Goal: Task Accomplishment & Management: Complete application form

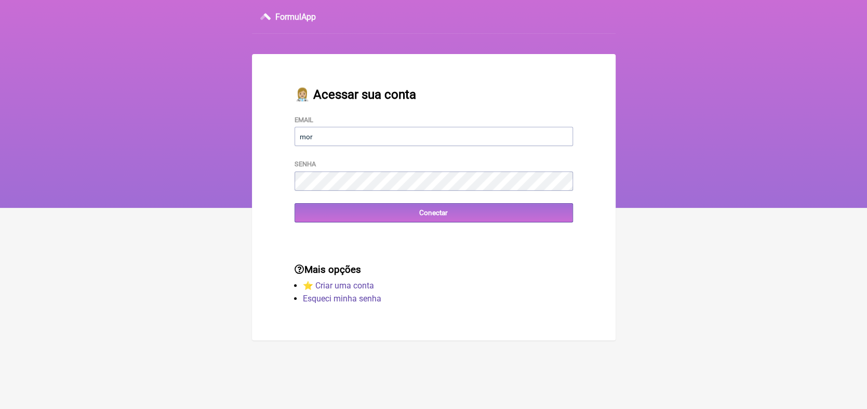
type input "[EMAIL_ADDRESS][DOMAIN_NAME]"
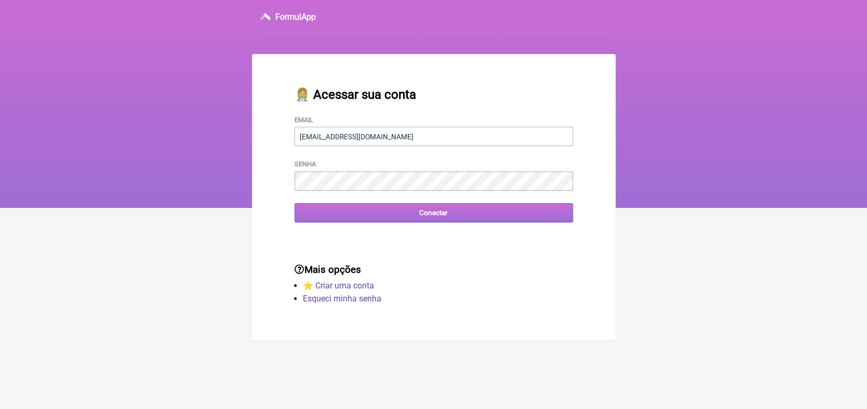
click at [433, 213] on input "Conectar" at bounding box center [434, 212] width 278 height 19
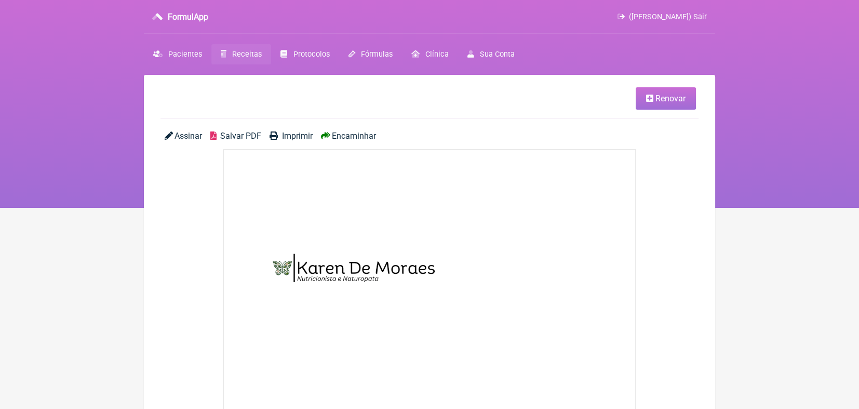
click at [244, 54] on span "Receitas" at bounding box center [247, 54] width 30 height 9
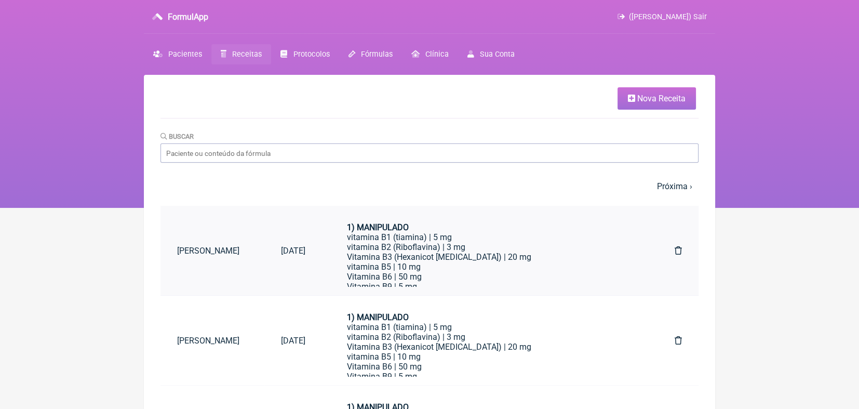
click at [212, 250] on link "[PERSON_NAME]" at bounding box center [213, 250] width 104 height 26
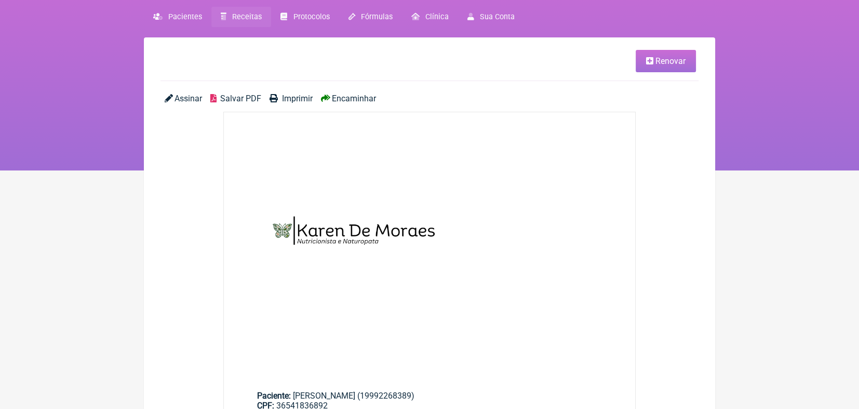
scroll to position [36, 0]
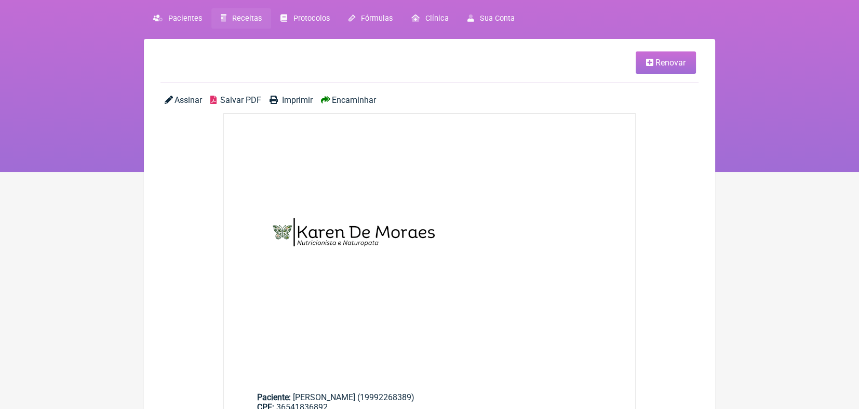
click at [352, 98] on span "Encaminhar" at bounding box center [354, 100] width 44 height 10
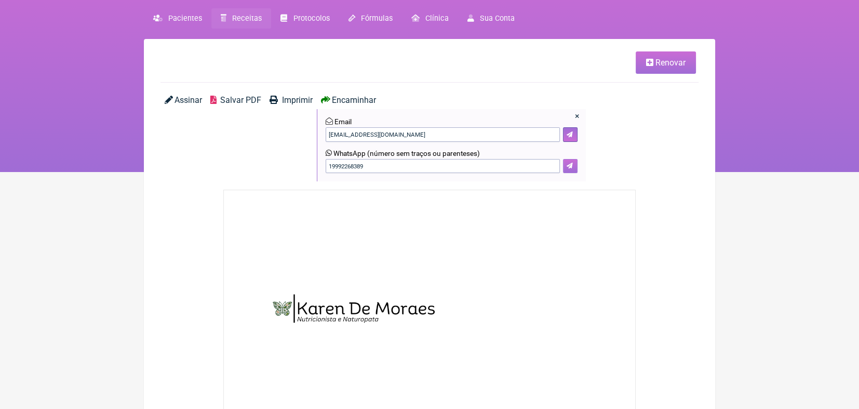
click at [574, 167] on button at bounding box center [570, 166] width 15 height 15
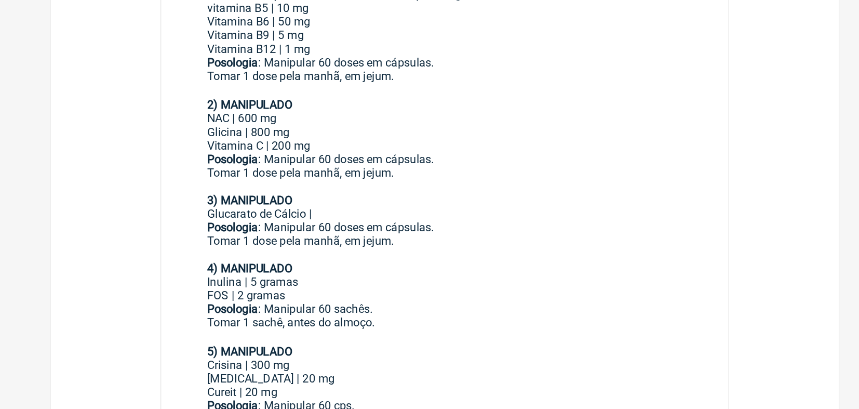
scroll to position [460, 0]
click at [259, 261] on strong "3) MANIPULADO" at bounding box center [288, 256] width 62 height 10
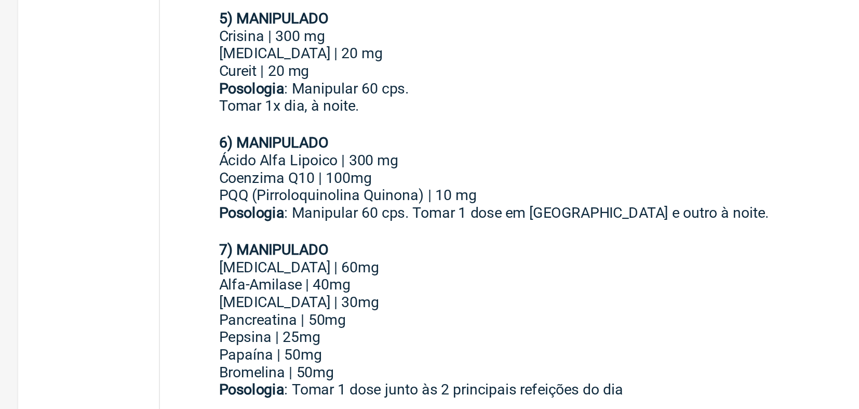
scroll to position [638, 0]
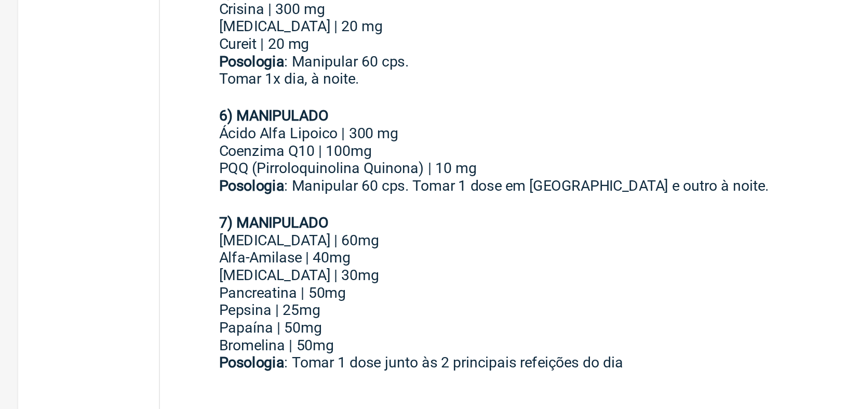
click at [246, 294] on main "Paciente: [PERSON_NAME] (19992268389) CPF: 36541836892 1) MANIPULADO vitamina B…" at bounding box center [429, 145] width 411 height 621
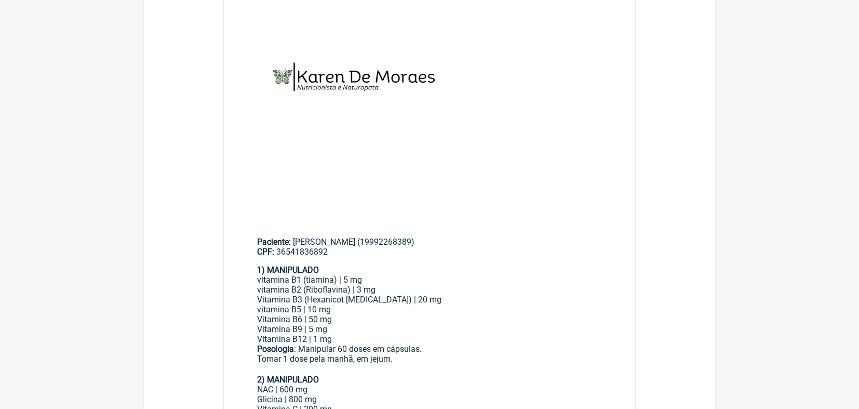
scroll to position [0, 0]
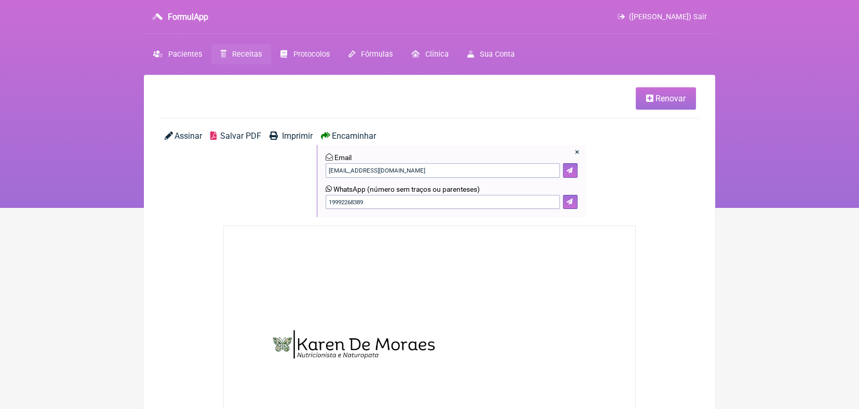
click at [674, 98] on span "Renovar" at bounding box center [671, 98] width 30 height 10
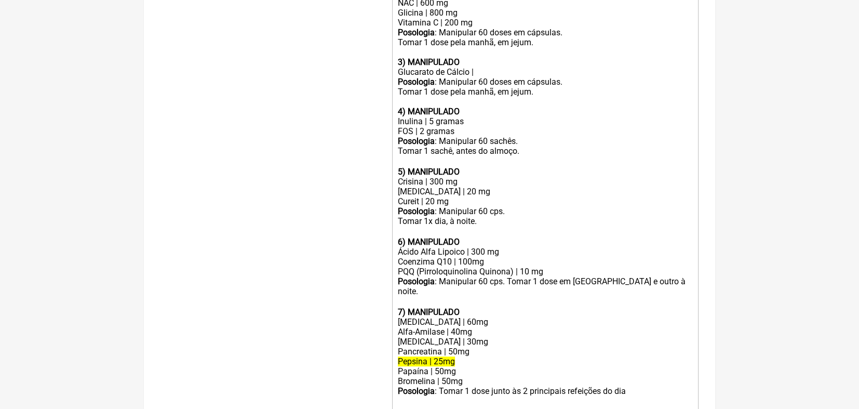
scroll to position [474, 0]
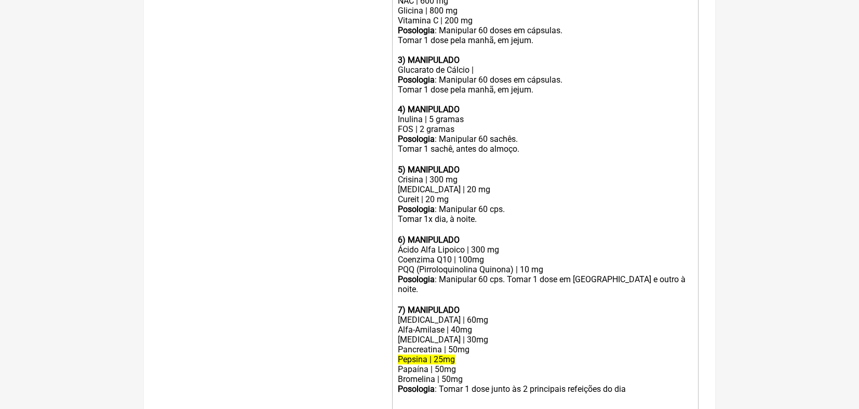
click at [560, 293] on div "Ácido Alfa Lipoico | 300 mg Coenzima Q10 | 100mg PQQ (Pirroloquinolina Quinona)…" at bounding box center [545, 280] width 295 height 70
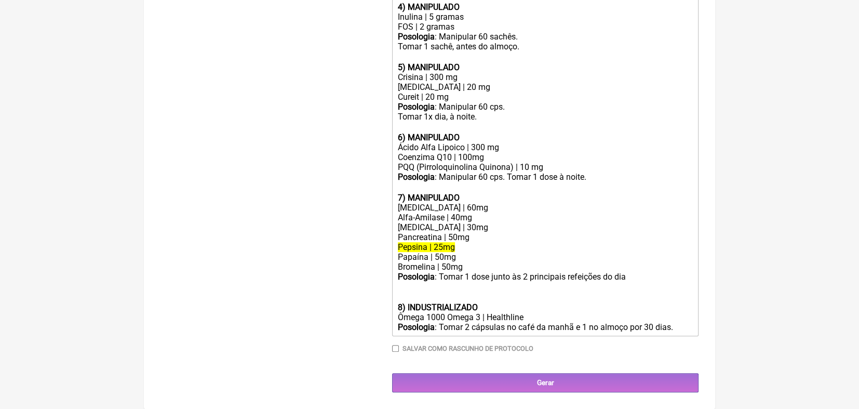
scroll to position [581, 0]
click at [488, 322] on div "Ômega 1000 Omega 3 | Healthline" at bounding box center [545, 317] width 295 height 10
type trix-editor "<lor><ipsumd>2) SITAMETCON</adipis></eli><sed>doeiusmo T9 (incidid) | 3 ut</lab…"
click at [394, 352] on input "Salvar como rascunho de Protocolo" at bounding box center [395, 348] width 7 height 7
checkbox input "true"
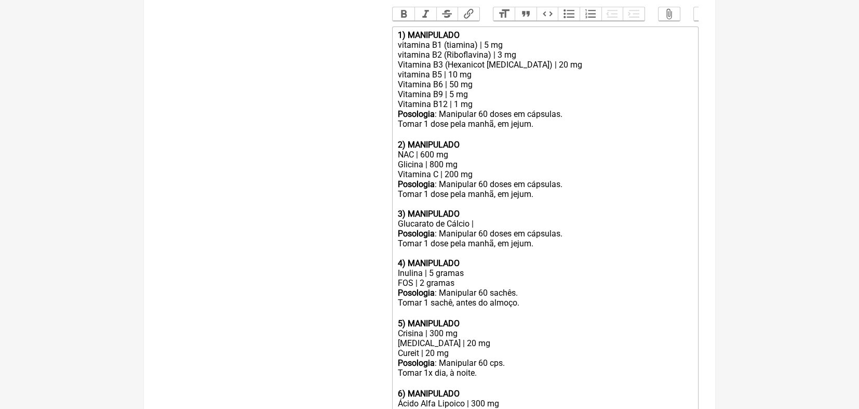
scroll to position [319, 0]
click at [571, 123] on div "Posologia : Manipular 60 doses em cápsulas. Tomar 1 dose pela manhã, em jejum. ㅤ" at bounding box center [545, 125] width 295 height 31
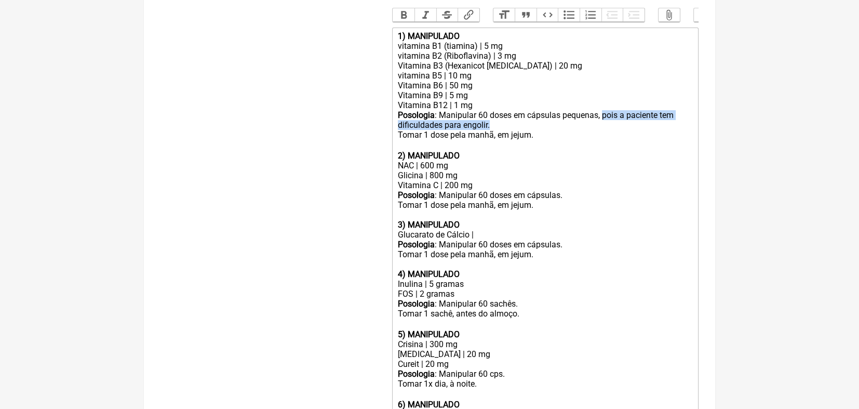
drag, startPoint x: 603, startPoint y: 125, endPoint x: 603, endPoint y: 132, distance: 7.8
click at [603, 132] on div "Posologia : Manipular 60 doses em cápsulas pequenas, pois a paciente tem dificu…" at bounding box center [545, 130] width 295 height 41
copy div "pois a paciente tem dificuldades para engolir."
click at [580, 209] on div "Posologia : Manipular 60 doses em cápsulas. Tomar 1 dose pela manhã, em jejum. …" at bounding box center [545, 234] width 295 height 89
paste trix-editor "pois a paciente tem dificuldades para engolir."
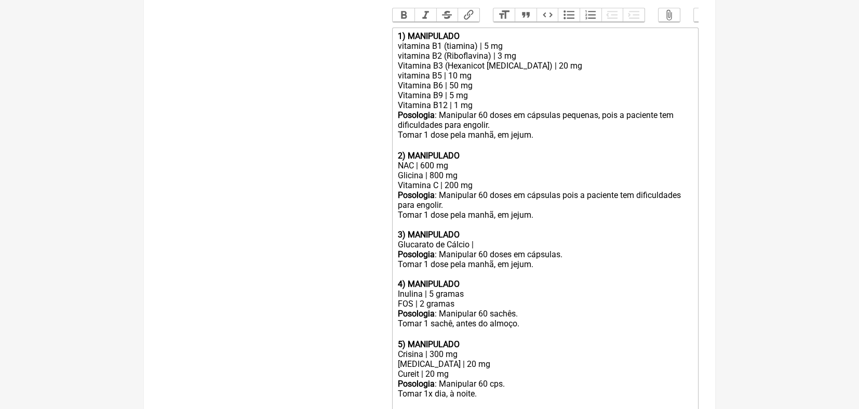
click at [573, 265] on div "Posologia : Manipular 60 doses em cápsulas pois a paciente tem dificuldades par…" at bounding box center [545, 239] width 295 height 99
paste trix-editor "pois a paciente tem dificuldades para engolir."
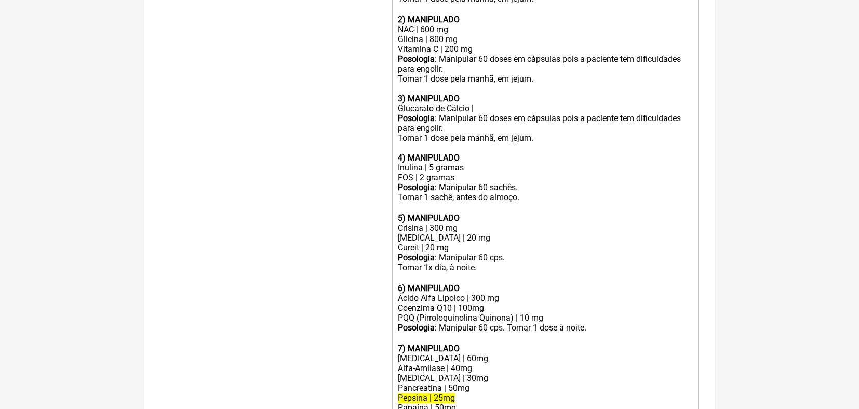
scroll to position [456, 0]
click at [511, 277] on div "Posologia : Manipular 60 cps. Tomar 1x dia, à noite. ㅤ" at bounding box center [545, 267] width 295 height 31
click at [509, 272] on div "Posologia : Manipular 60 cps. Tomar 1x dia, à noite. ㅤ" at bounding box center [545, 267] width 295 height 31
paste trix-editor "pois a paciente tem dificuldades para engolir."
click at [503, 343] on div "Ácido Alfa Lipoico | 300 mg Coenzima Q10 | 100mg PQQ (Pirroloquinolina Quinona)…" at bounding box center [545, 322] width 295 height 60
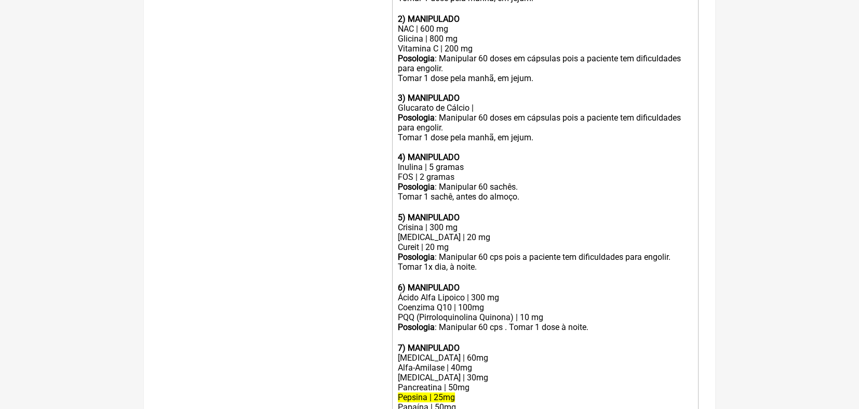
paste trix-editor "pois a paciente tem dificuldades para engolir."
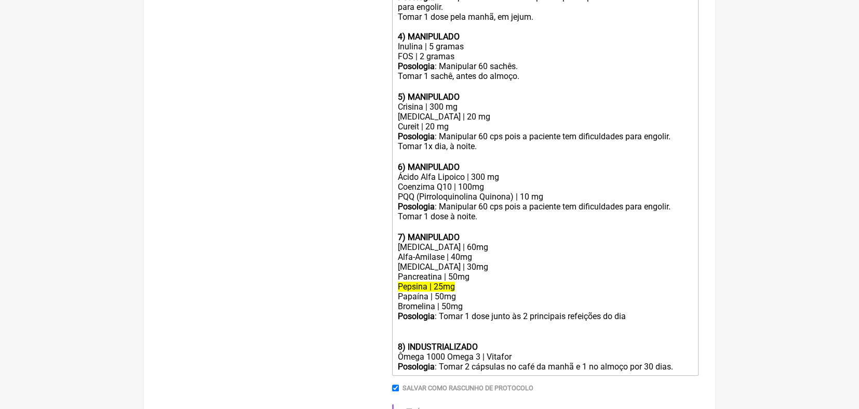
scroll to position [577, 0]
click at [440, 333] on div "Posologia : Tomar 1 dose junto às 2 principais refeições do dia ㅤ 8) INDUSTRIAL…" at bounding box center [545, 331] width 295 height 41
drag, startPoint x: 439, startPoint y: 220, endPoint x: 672, endPoint y: 218, distance: 232.2
click at [672, 218] on div "Ácido Alfa Lipoico | 300 mg Coenzima Q10 | 100mg PQQ (Pirroloquinolina Quinona)…" at bounding box center [545, 206] width 295 height 70
copy div "Manipular 60 cps pois a paciente tem dificuldades para engolir."
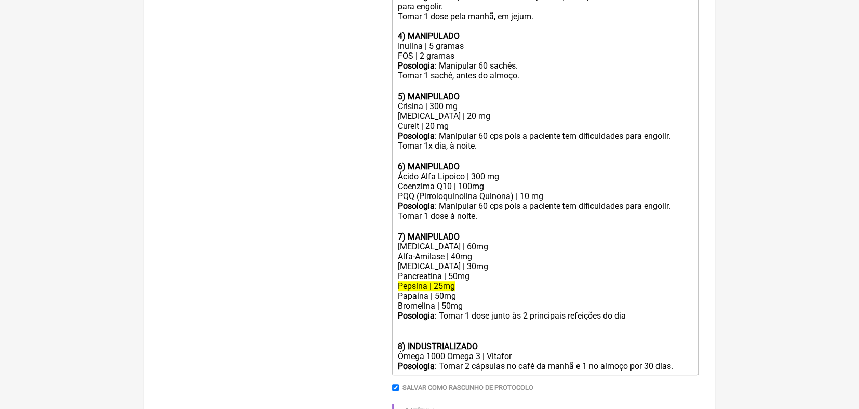
click at [440, 328] on div "Posologia : Tomar 1 dose junto às 2 principais refeições do dia ㅤ 8) INDUSTRIAL…" at bounding box center [545, 331] width 295 height 41
paste trix-editor "Manipular 60 cps pois a paciente tem dificuldades para engolir."
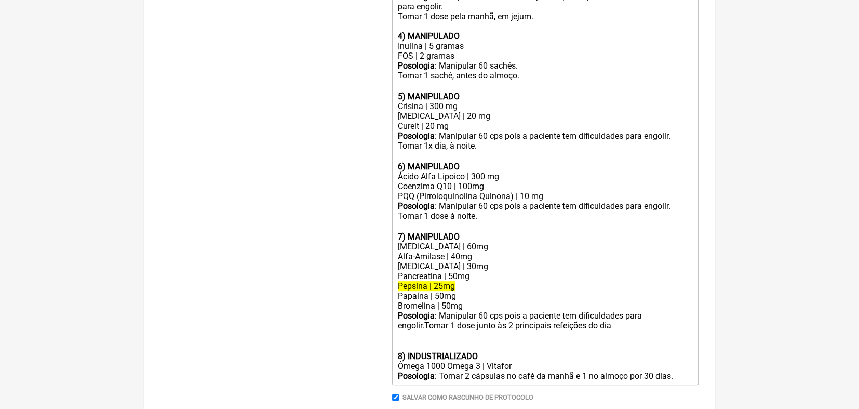
click at [478, 333] on div "Posologia : Manipular 60 cps pois a paciente tem dificuldades para engolir.Toma…" at bounding box center [545, 336] width 295 height 50
click at [427, 345] on div "Posologia : Manipular 60 cps pois a paciente tem dificuldades para engolir.Toma…" at bounding box center [545, 336] width 295 height 50
type trix-editor "<div><strong>1) MANIPULADO</strong></div><div>vitamina B1 (tiamina) | 5 mg</div…"
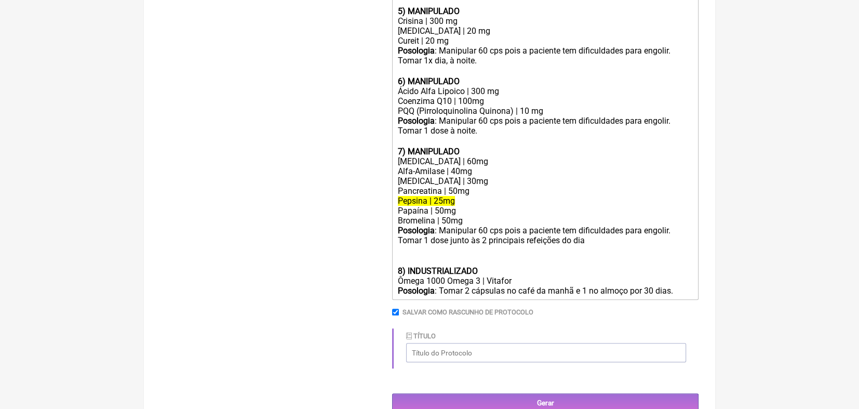
scroll to position [700, 0]
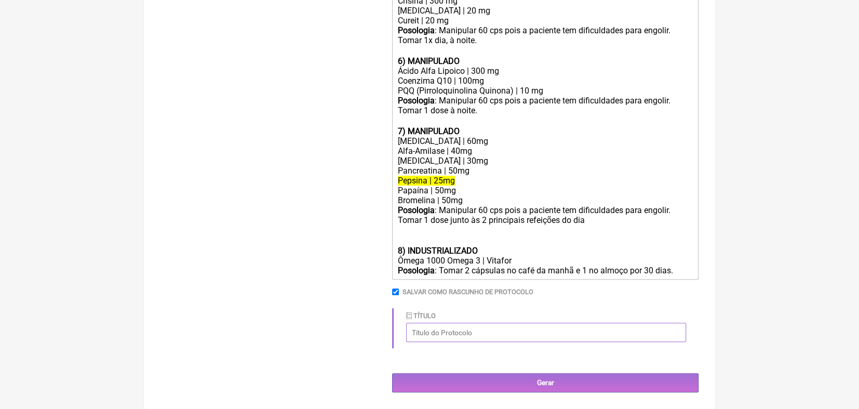
click at [535, 331] on input "Título" at bounding box center [546, 332] width 280 height 19
type input "Emagrescimento e predominância estrogênica"
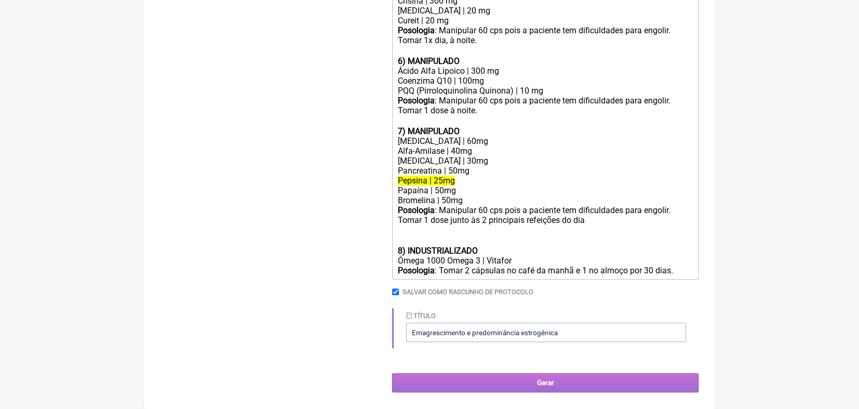
click at [538, 381] on input "Gerar" at bounding box center [545, 382] width 306 height 19
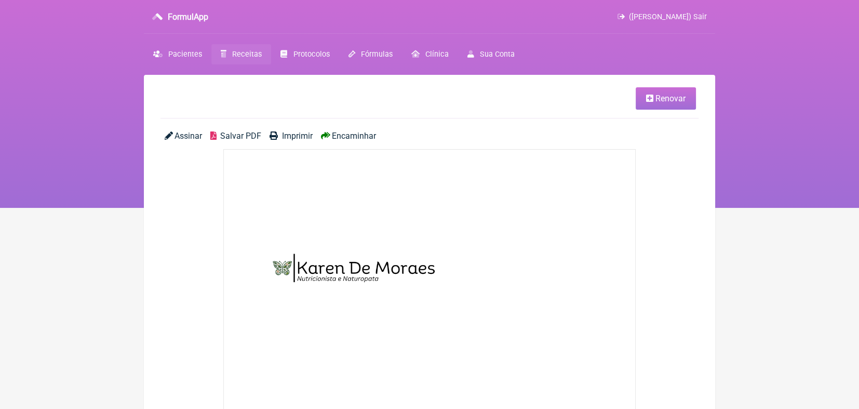
click at [342, 137] on span "Encaminhar" at bounding box center [354, 136] width 44 height 10
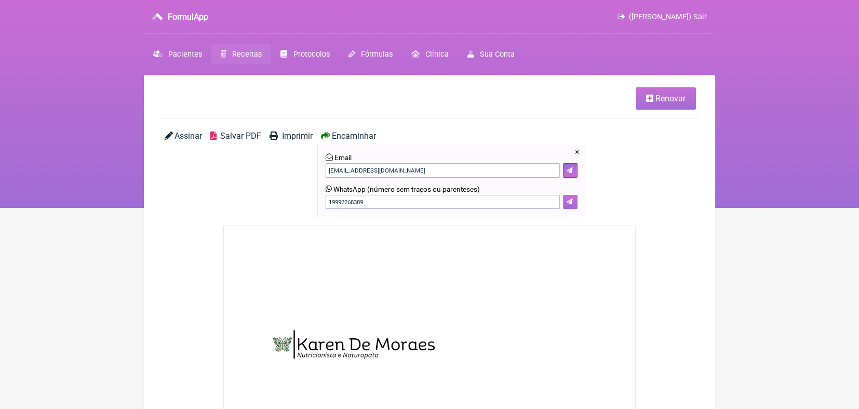
click at [569, 206] on button at bounding box center [570, 202] width 15 height 15
